Goal: Transaction & Acquisition: Purchase product/service

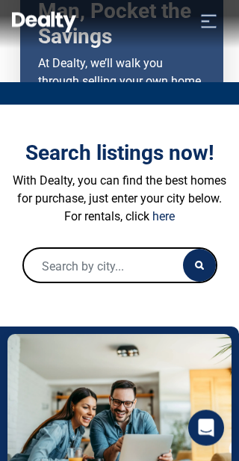
scroll to position [171, 0]
click at [192, 198] on p "With Dealty, you can find the best homes for purchase, just enter your city bel…" at bounding box center [119, 190] width 217 height 36
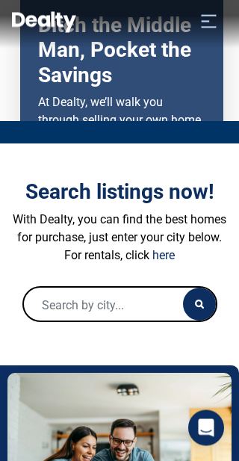
scroll to position [133, 0]
